Goal: Task Accomplishment & Management: Manage account settings

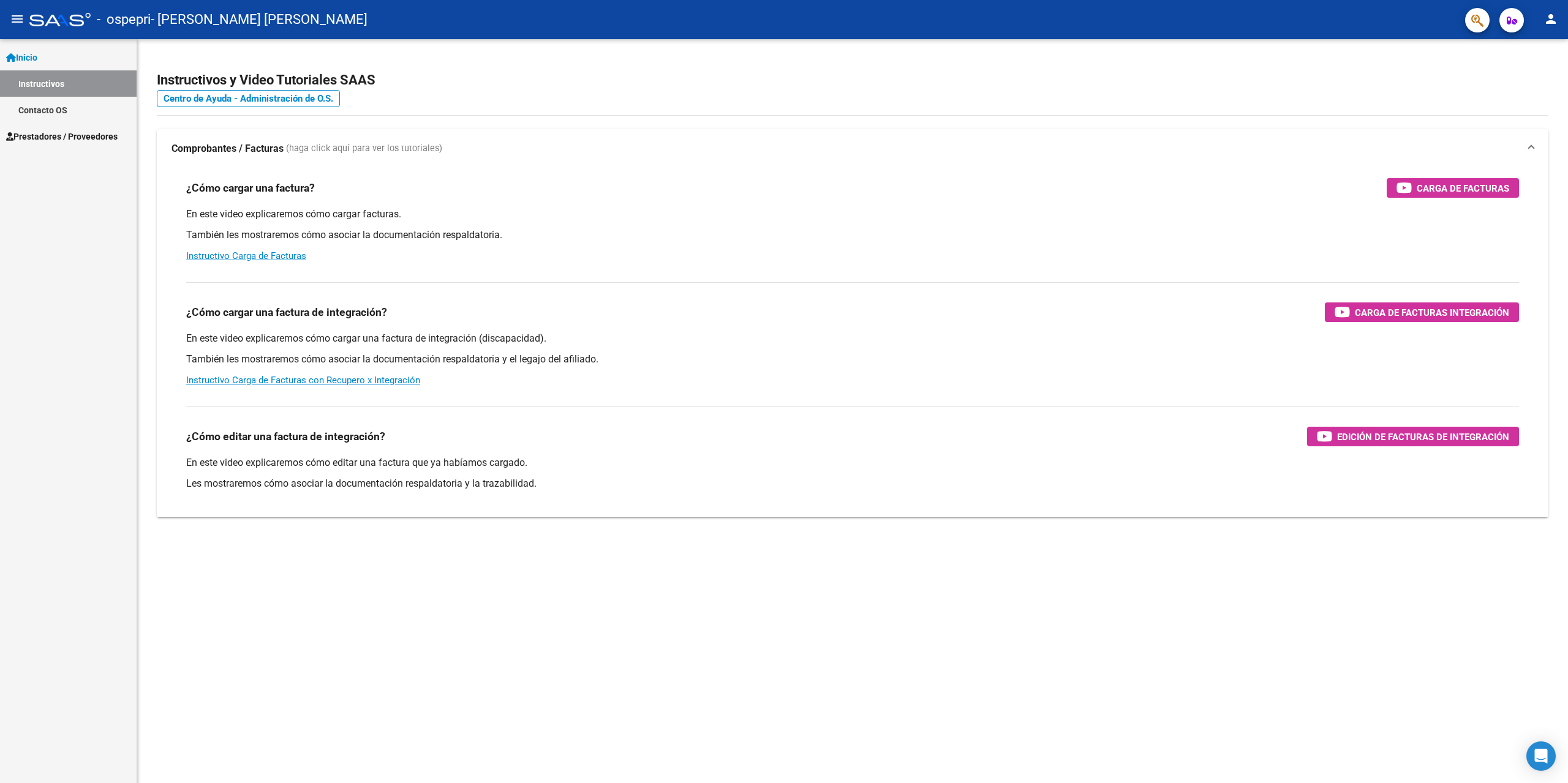
click at [84, 134] on span "Prestadores / Proveedores" at bounding box center [62, 136] width 111 height 13
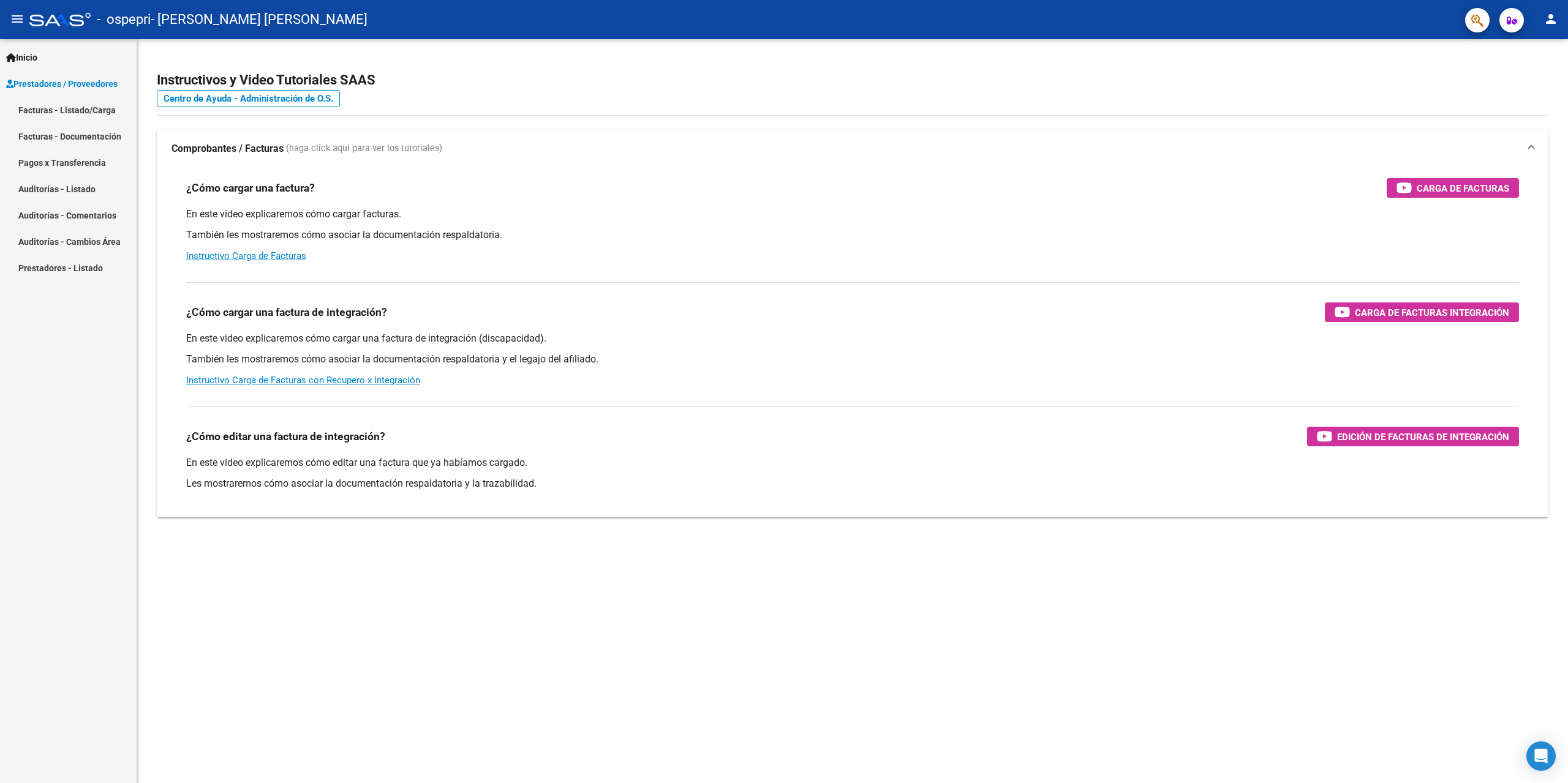
click at [90, 107] on link "Facturas - Listado/Carga" at bounding box center [68, 110] width 136 height 26
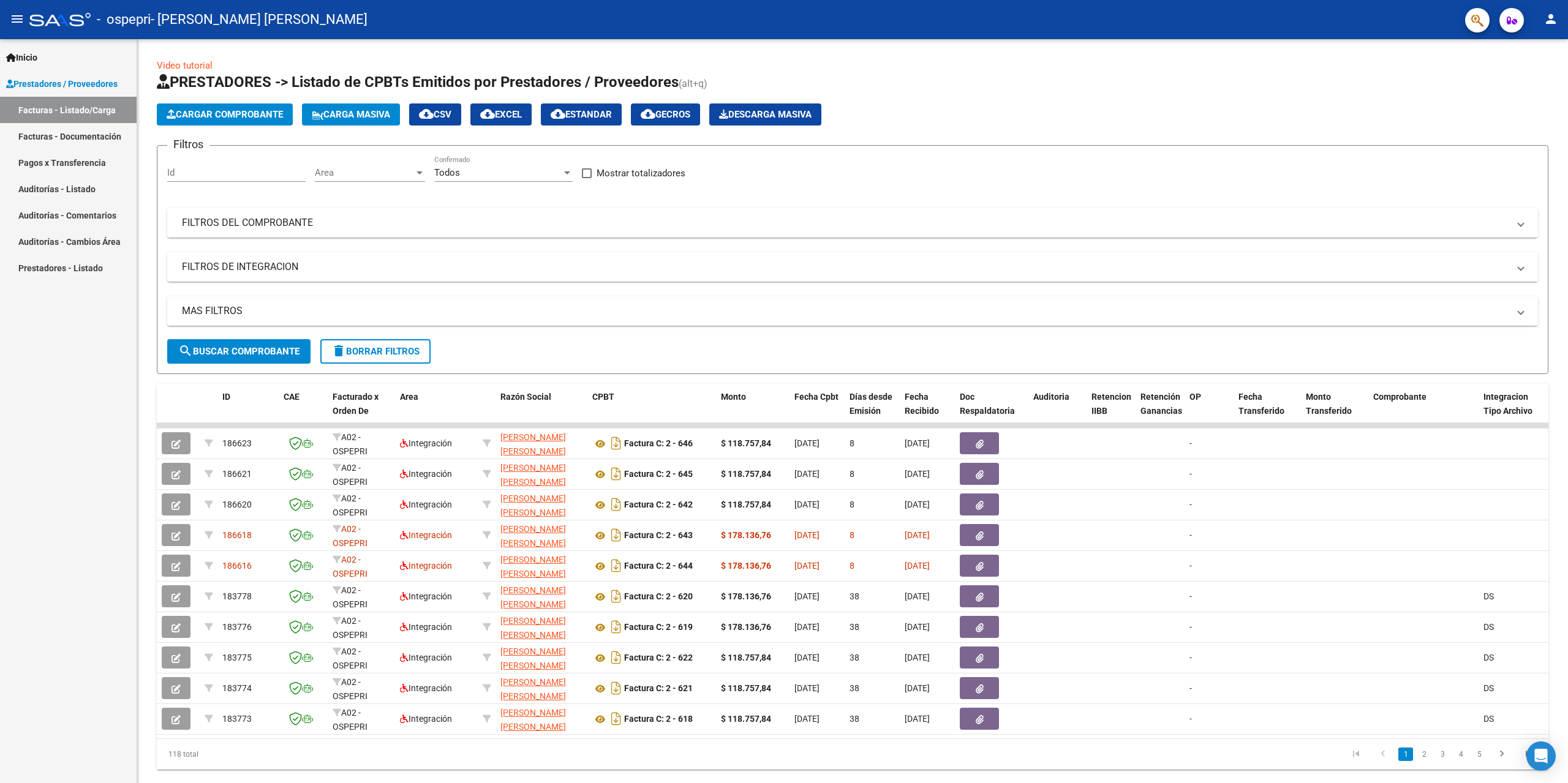
click at [1558, 31] on mat-toolbar "menu - ospepri - [PERSON_NAME] [PERSON_NAME] person" at bounding box center [784, 19] width 1568 height 39
click at [1554, 20] on mat-icon "person" at bounding box center [1550, 19] width 14 height 14
click at [1528, 85] on button "exit_to_app Salir" at bounding box center [1525, 80] width 75 height 30
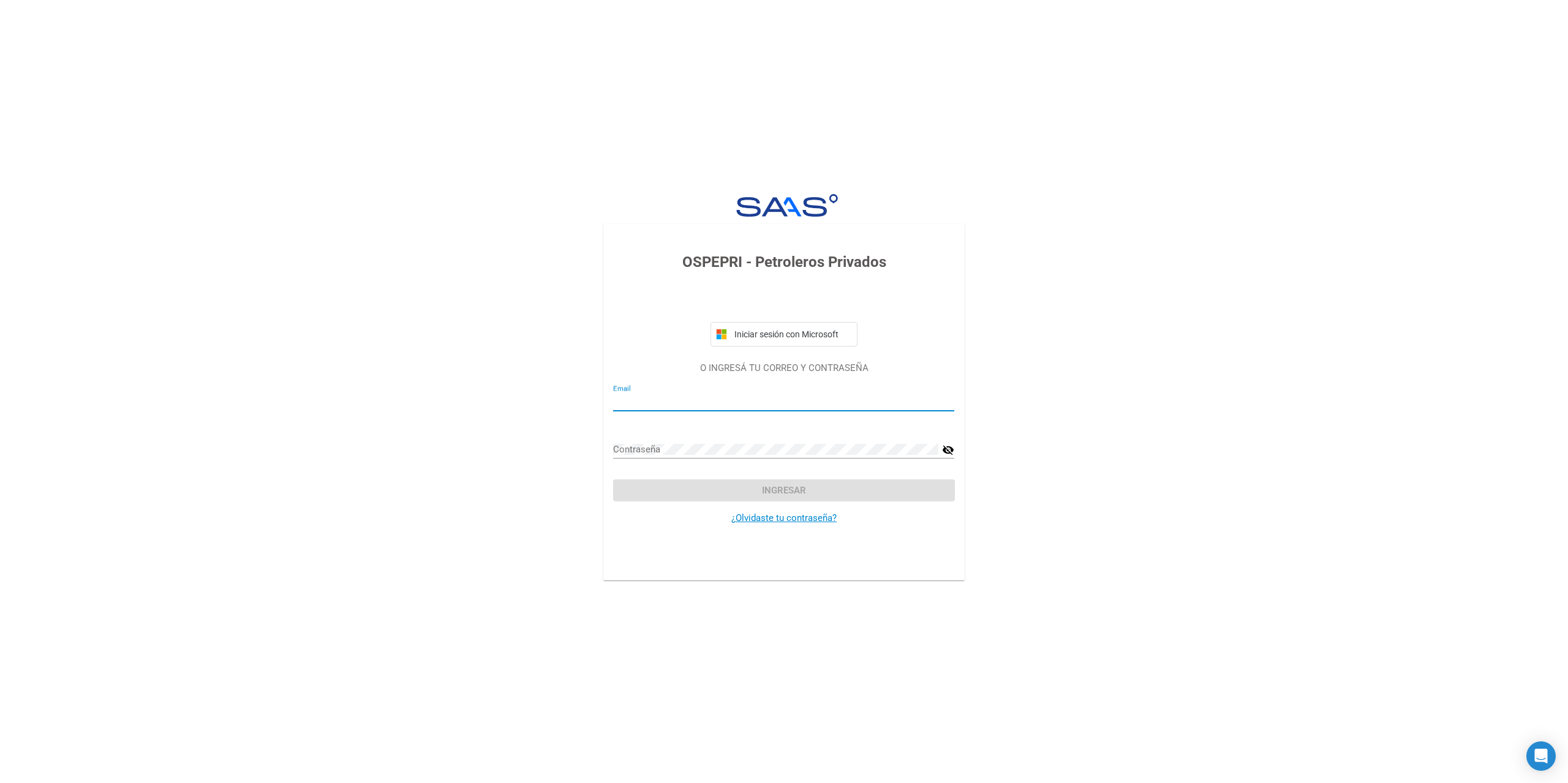
type input "[EMAIL_ADDRESS][DOMAIN_NAME]"
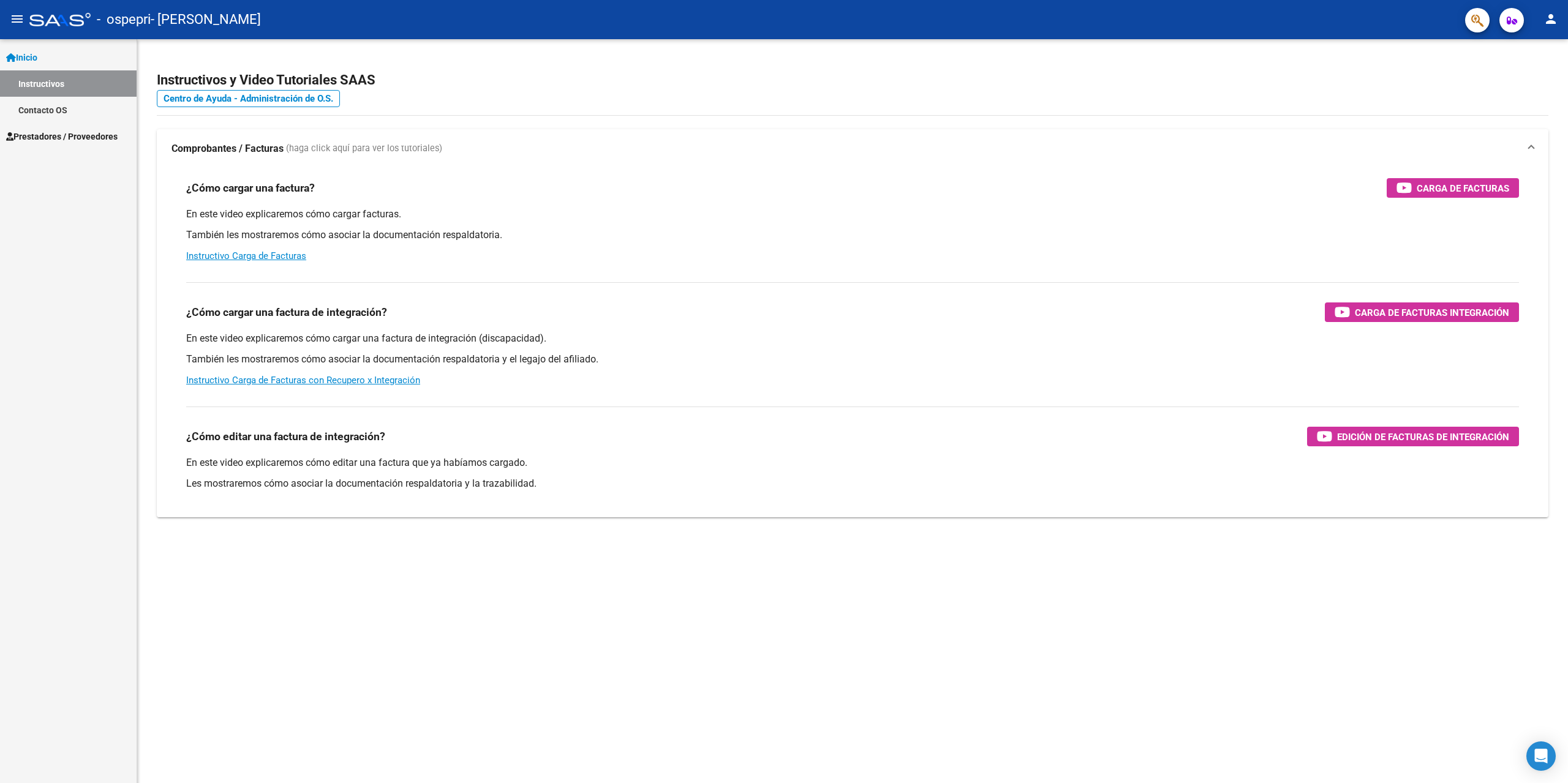
click at [85, 140] on span "Prestadores / Proveedores" at bounding box center [62, 136] width 111 height 13
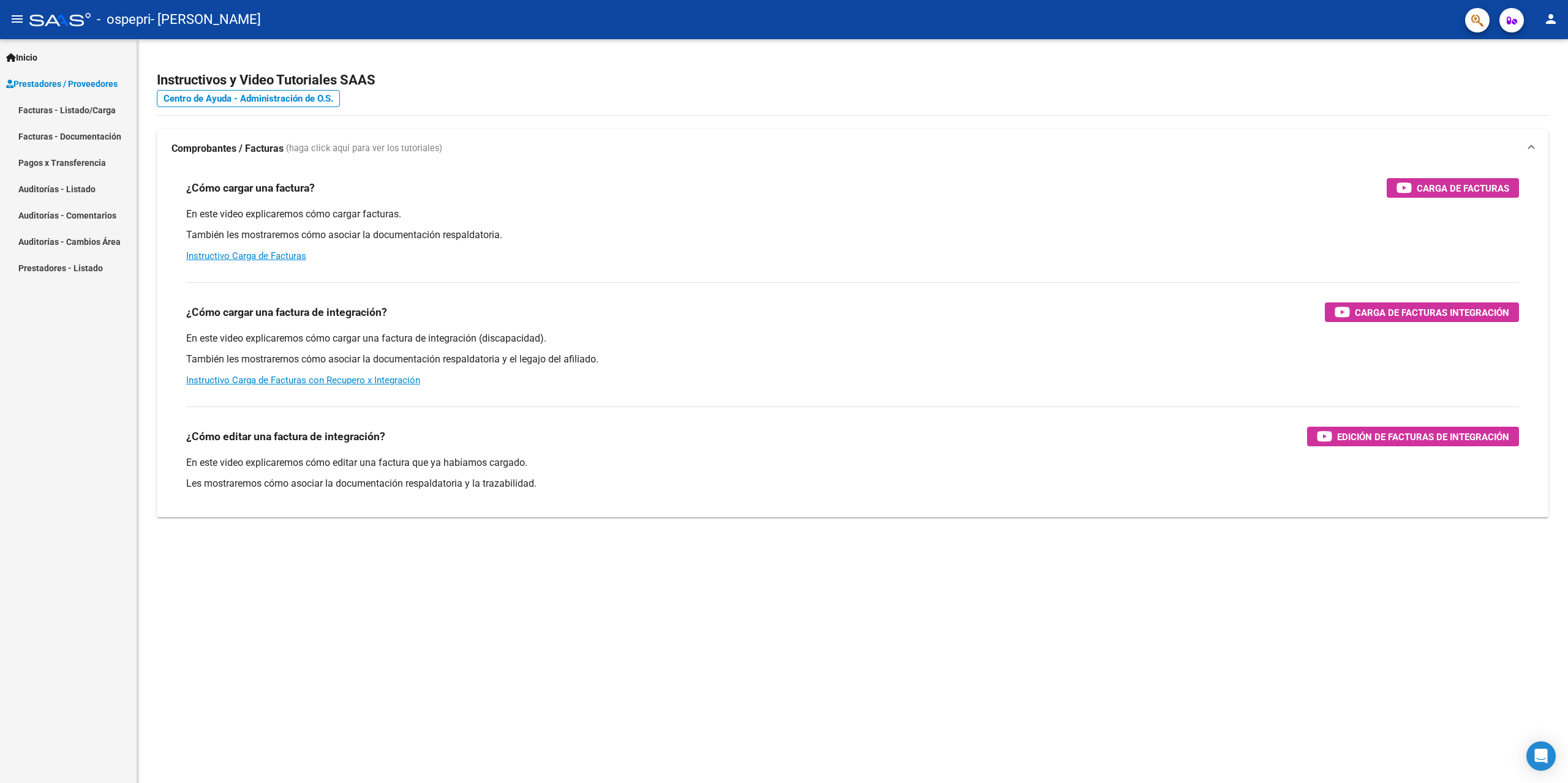
click at [94, 111] on link "Facturas - Listado/Carga" at bounding box center [68, 110] width 136 height 26
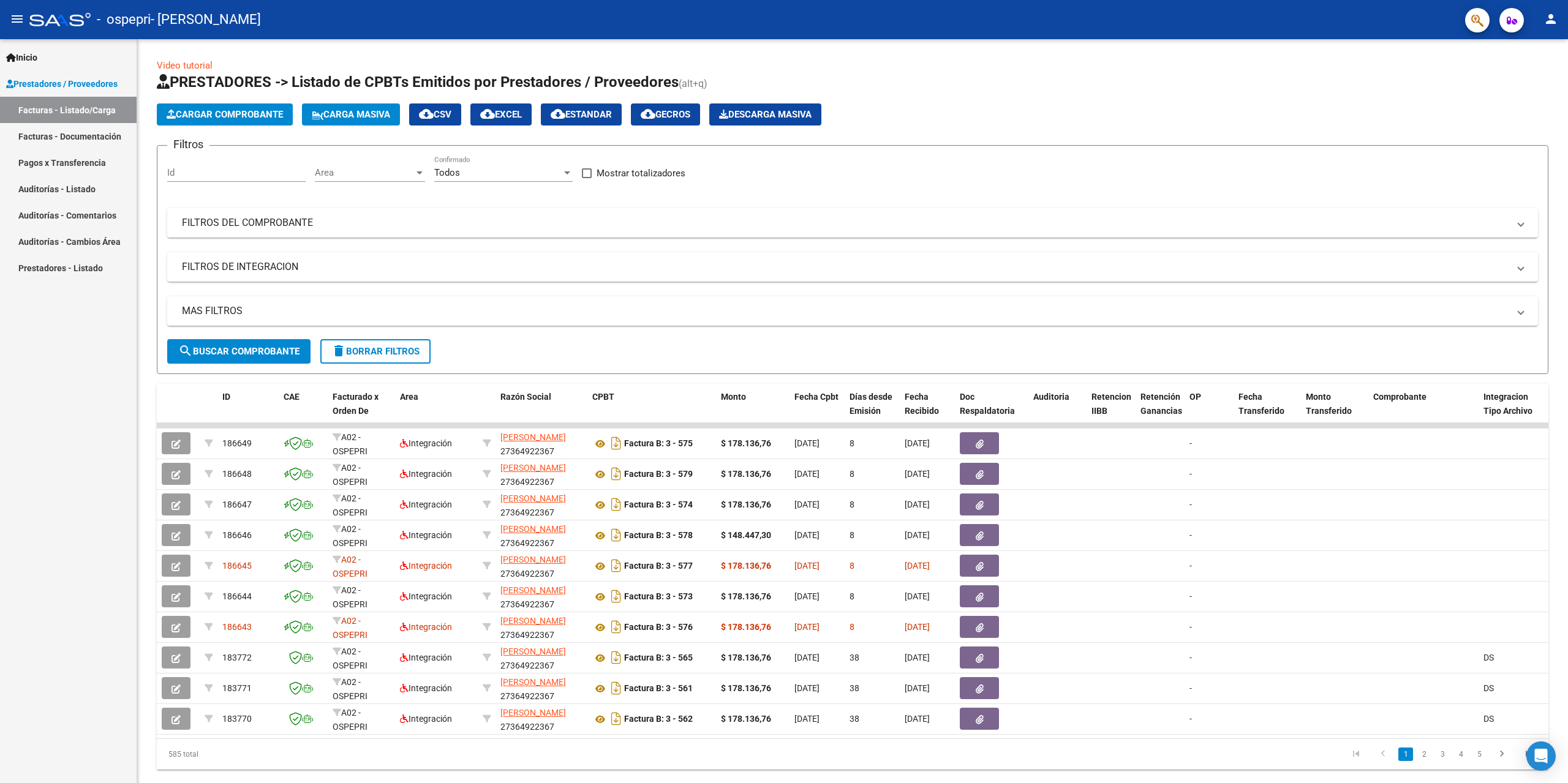
click at [1545, 16] on mat-icon "person" at bounding box center [1550, 19] width 14 height 14
click at [1514, 84] on button "exit_to_app Salir" at bounding box center [1525, 80] width 75 height 30
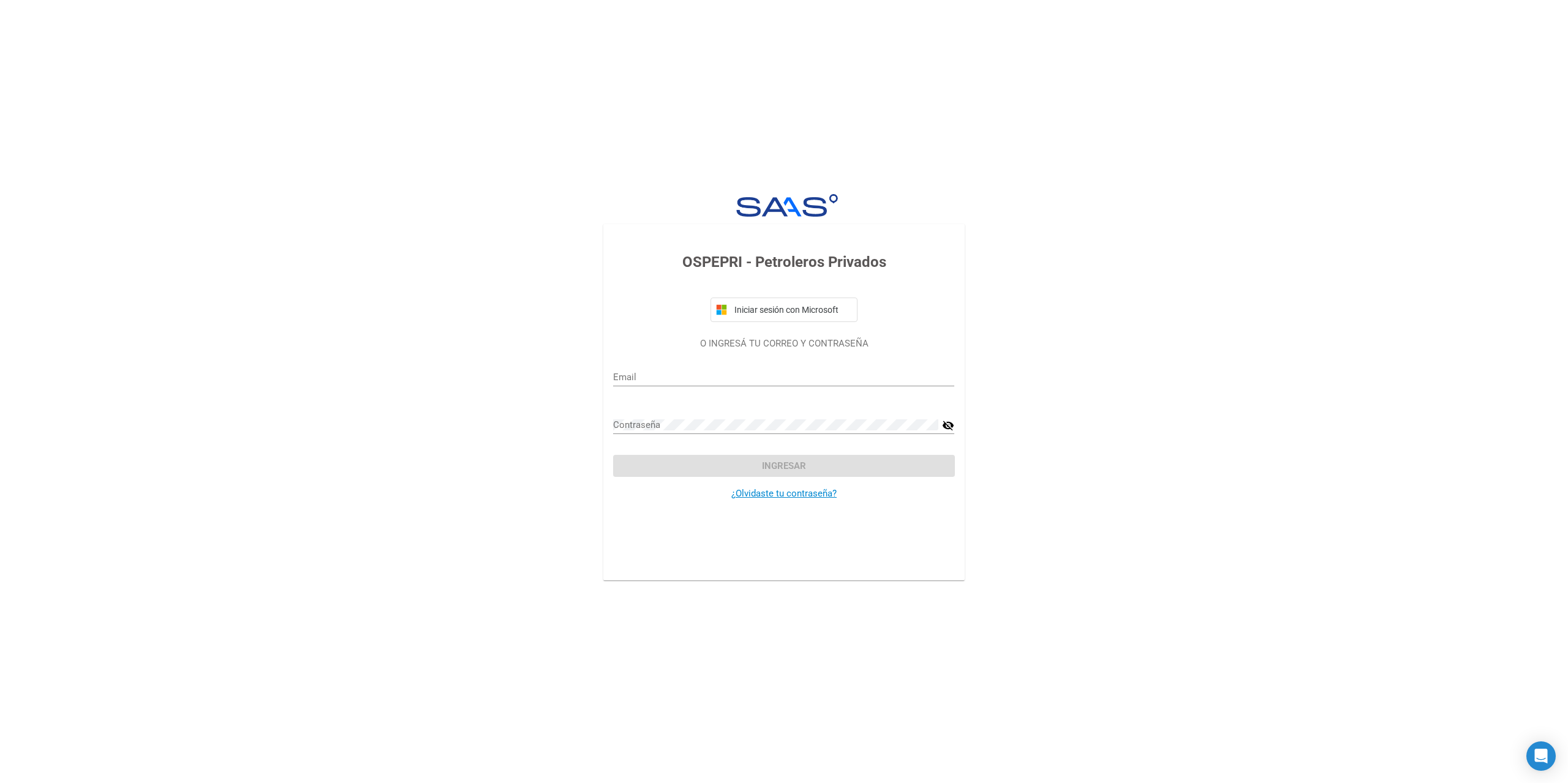
type input "daiana_cianci@hotmail.com"
